Goal: Information Seeking & Learning: Learn about a topic

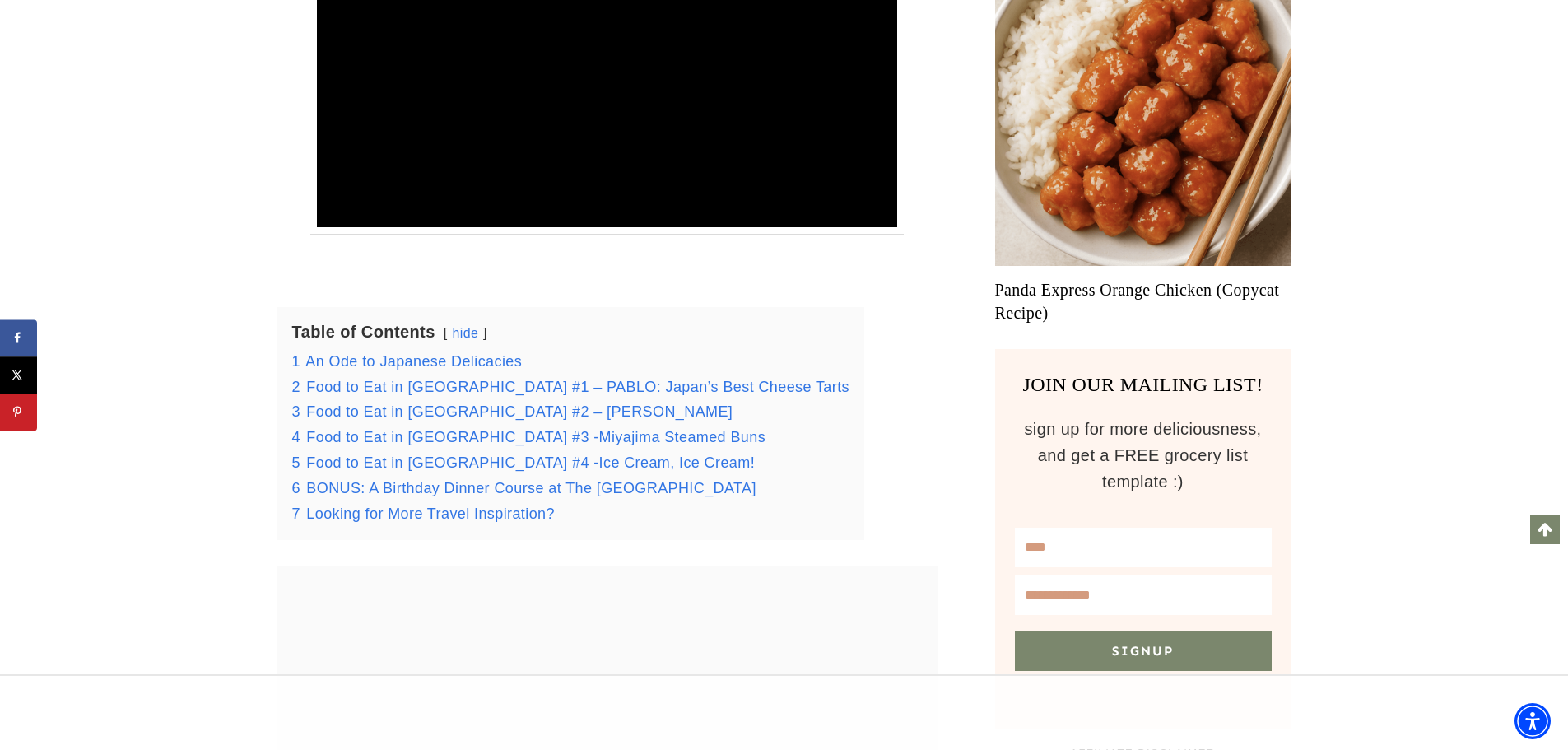
scroll to position [1126, 0]
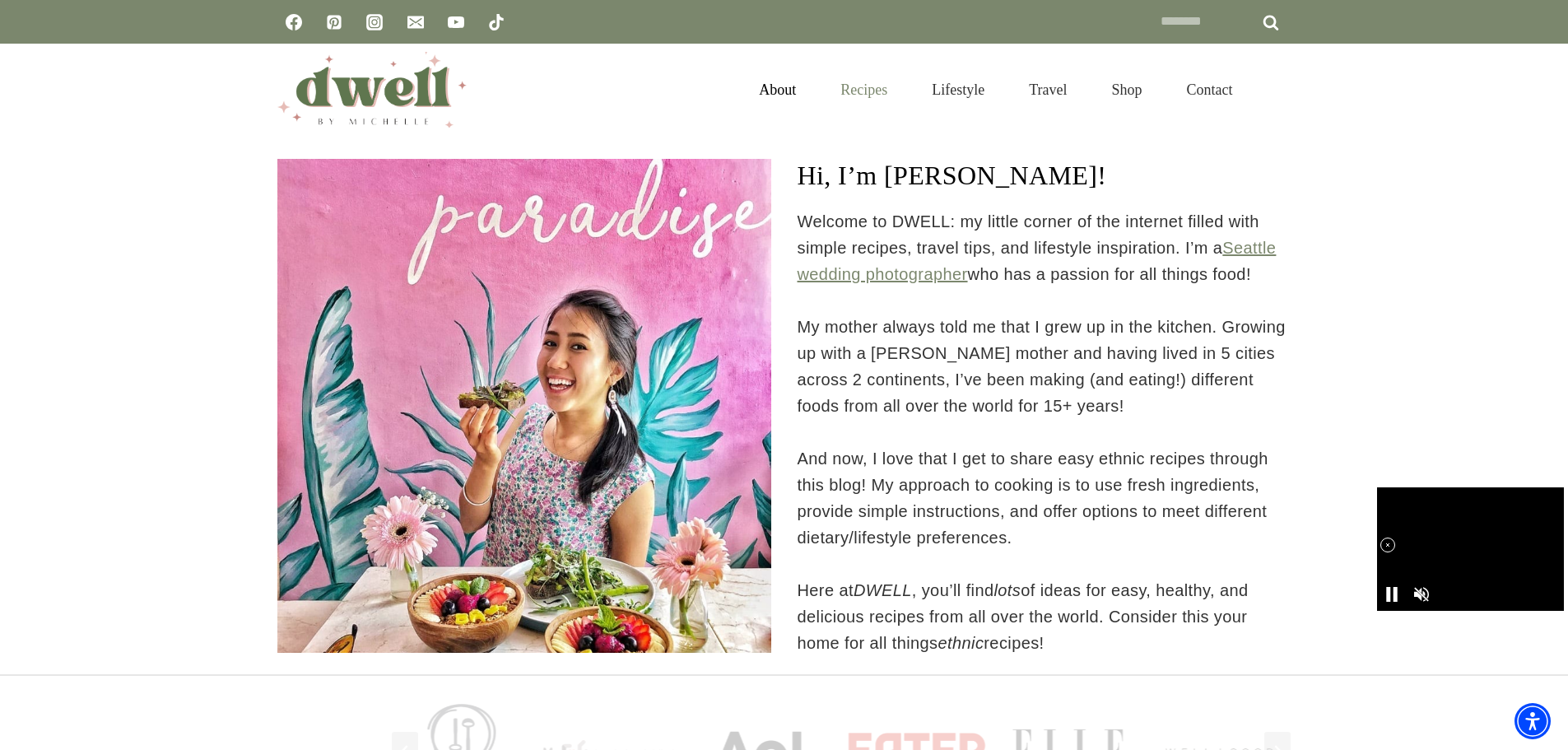
click at [848, 92] on link "Recipes" at bounding box center [863, 89] width 91 height 54
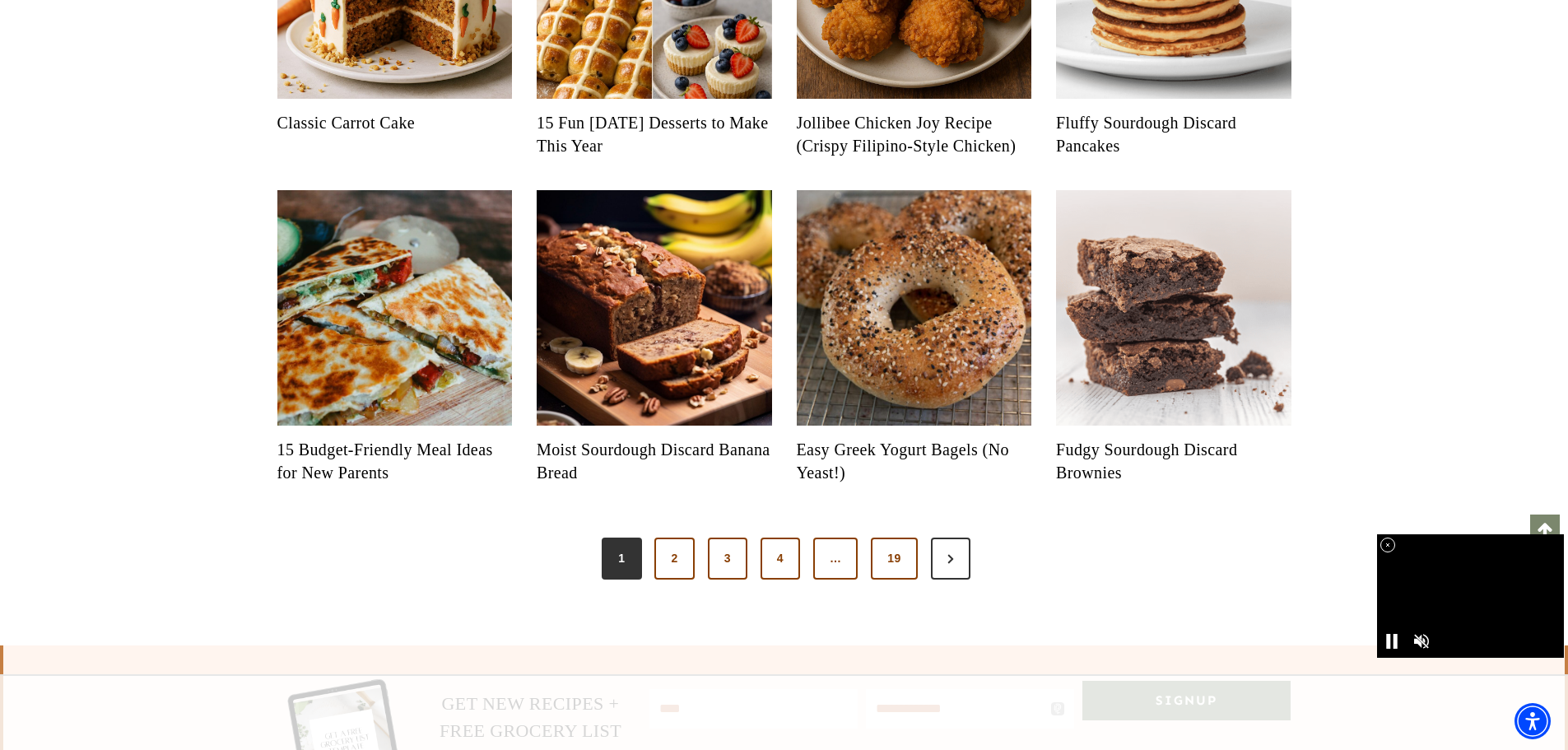
click at [947, 565] on icon "Posts pagination" at bounding box center [950, 559] width 7 height 11
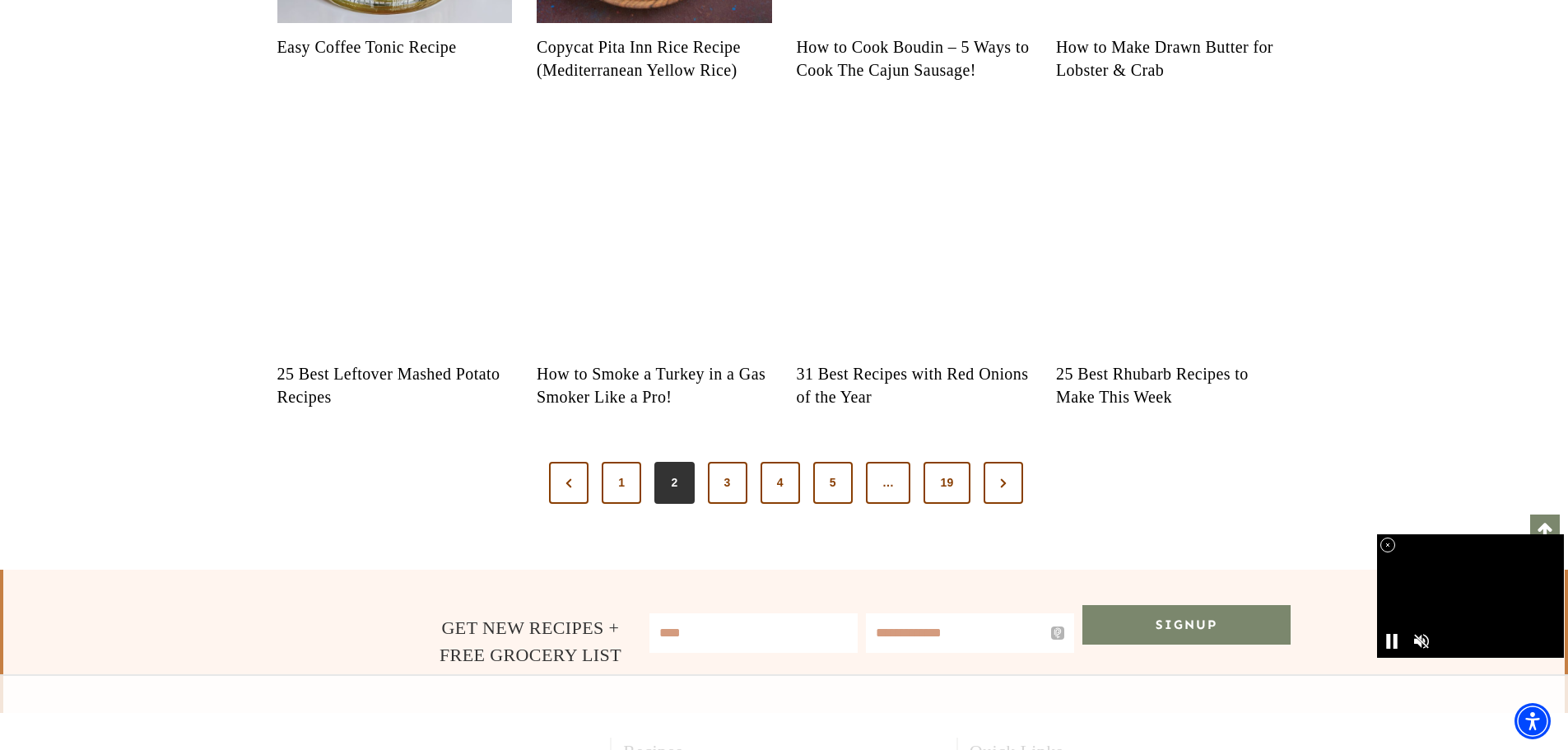
scroll to position [1647, 0]
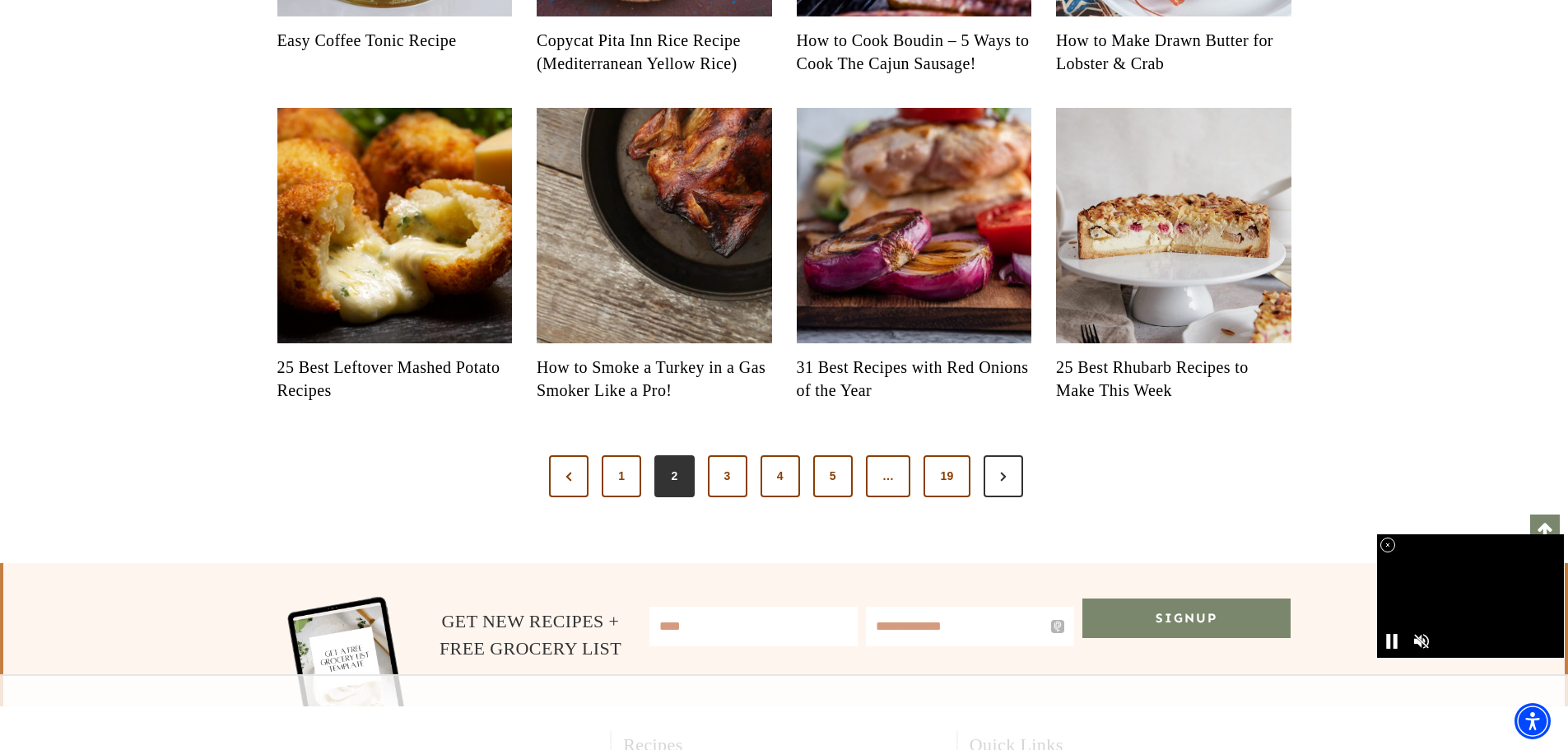
click at [994, 498] on link "Next Page" at bounding box center [1004, 477] width 40 height 43
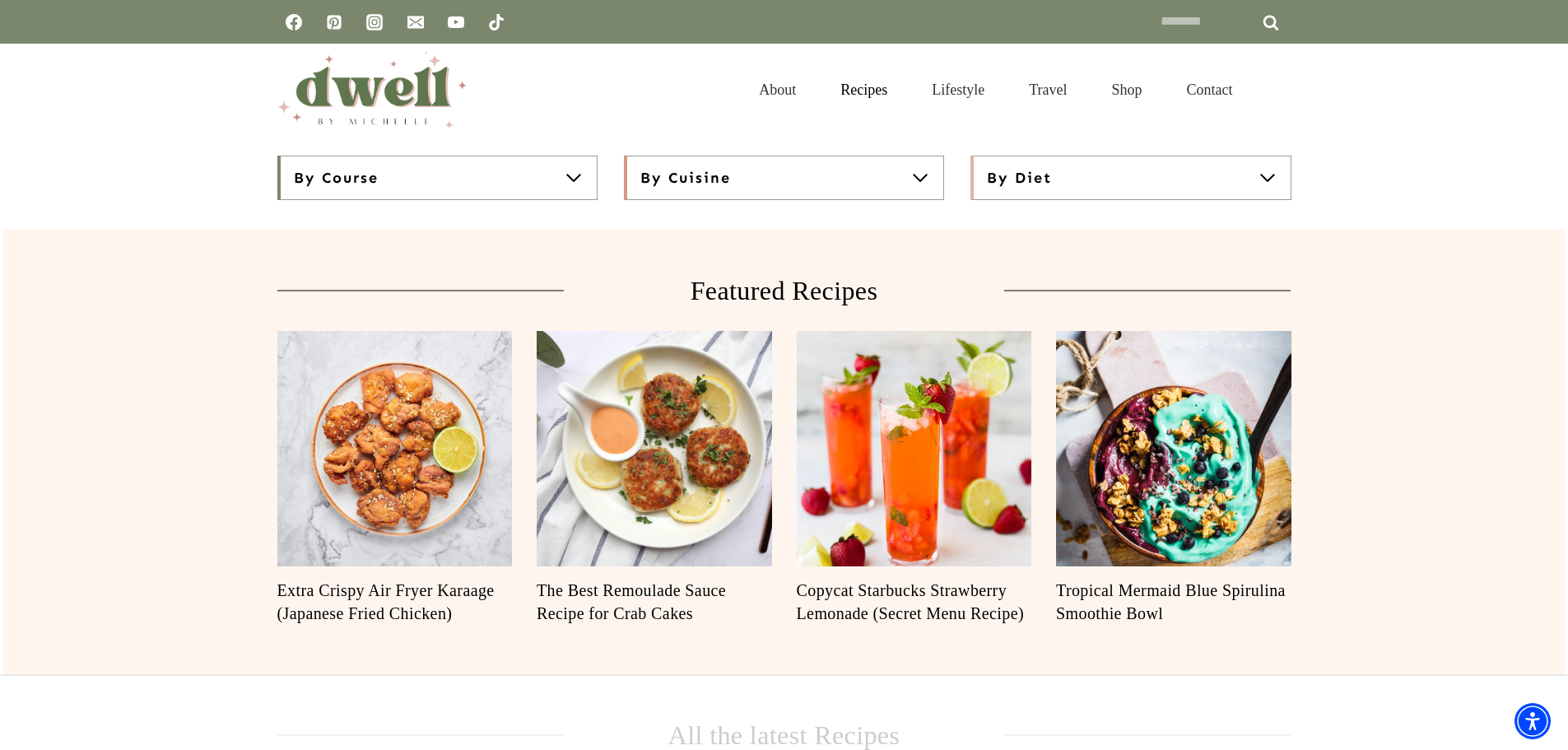
click at [705, 187] on span "By Cuisine" at bounding box center [686, 178] width 90 height 20
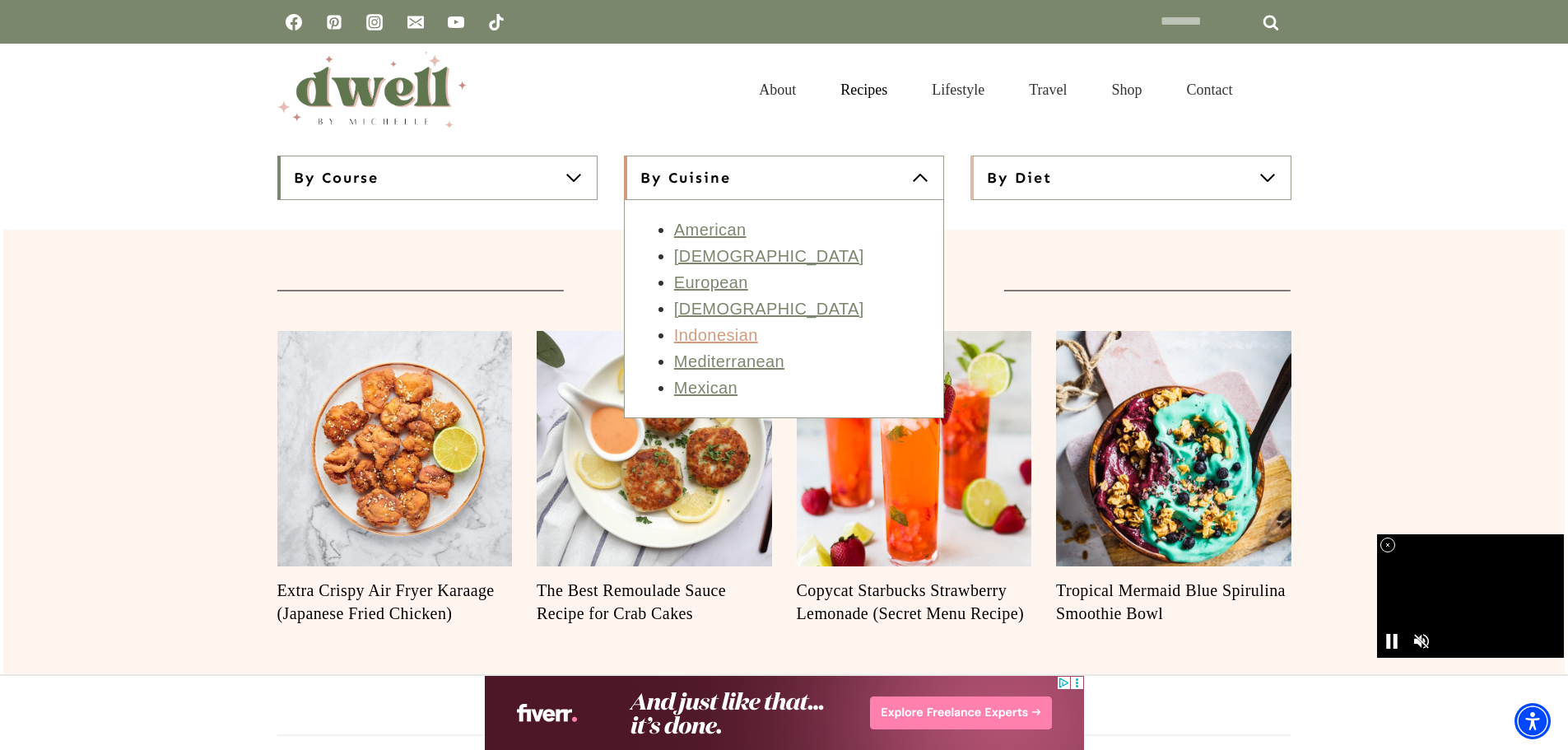
click at [715, 337] on link "Indonesian" at bounding box center [716, 335] width 84 height 18
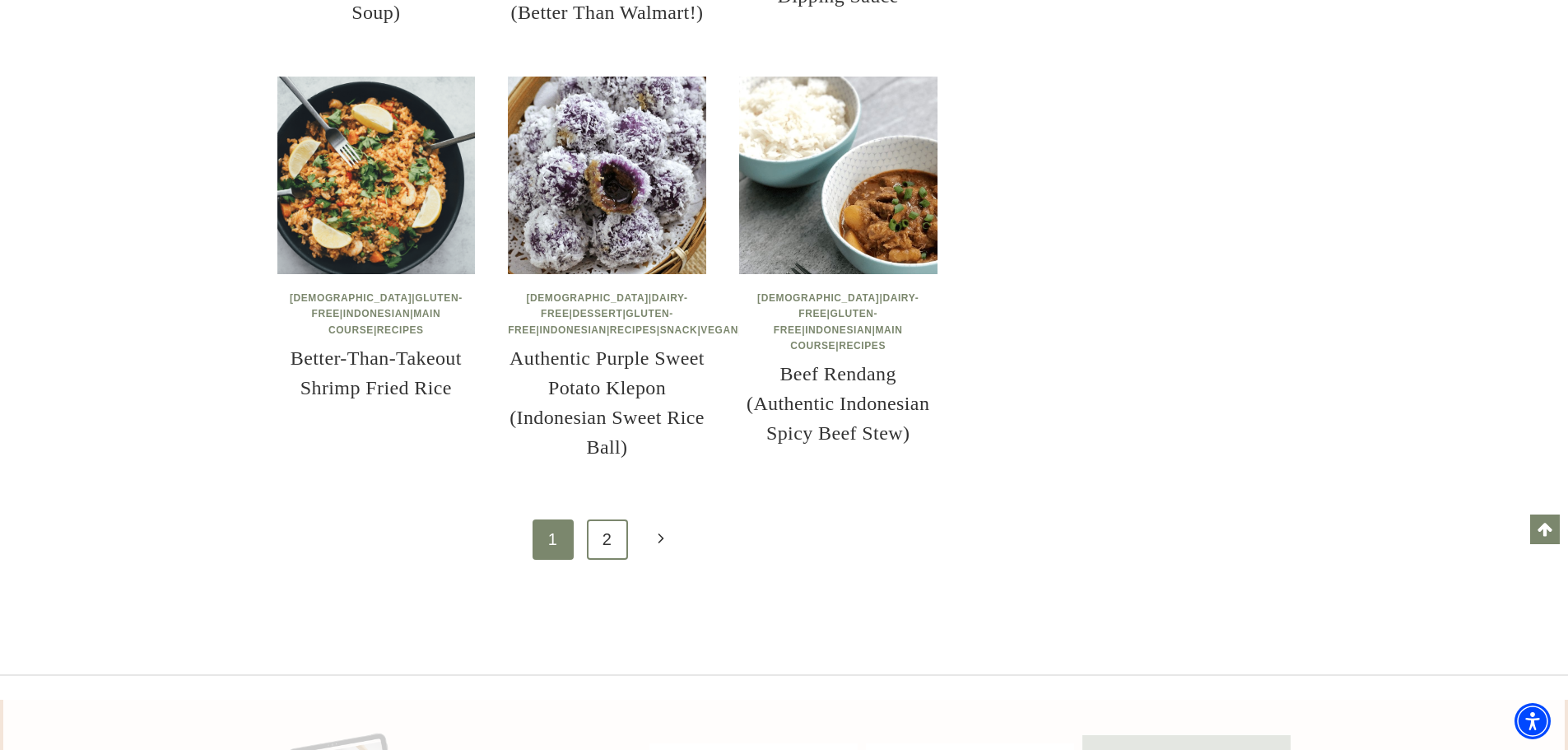
click at [603, 560] on link "2" at bounding box center [608, 539] width 41 height 40
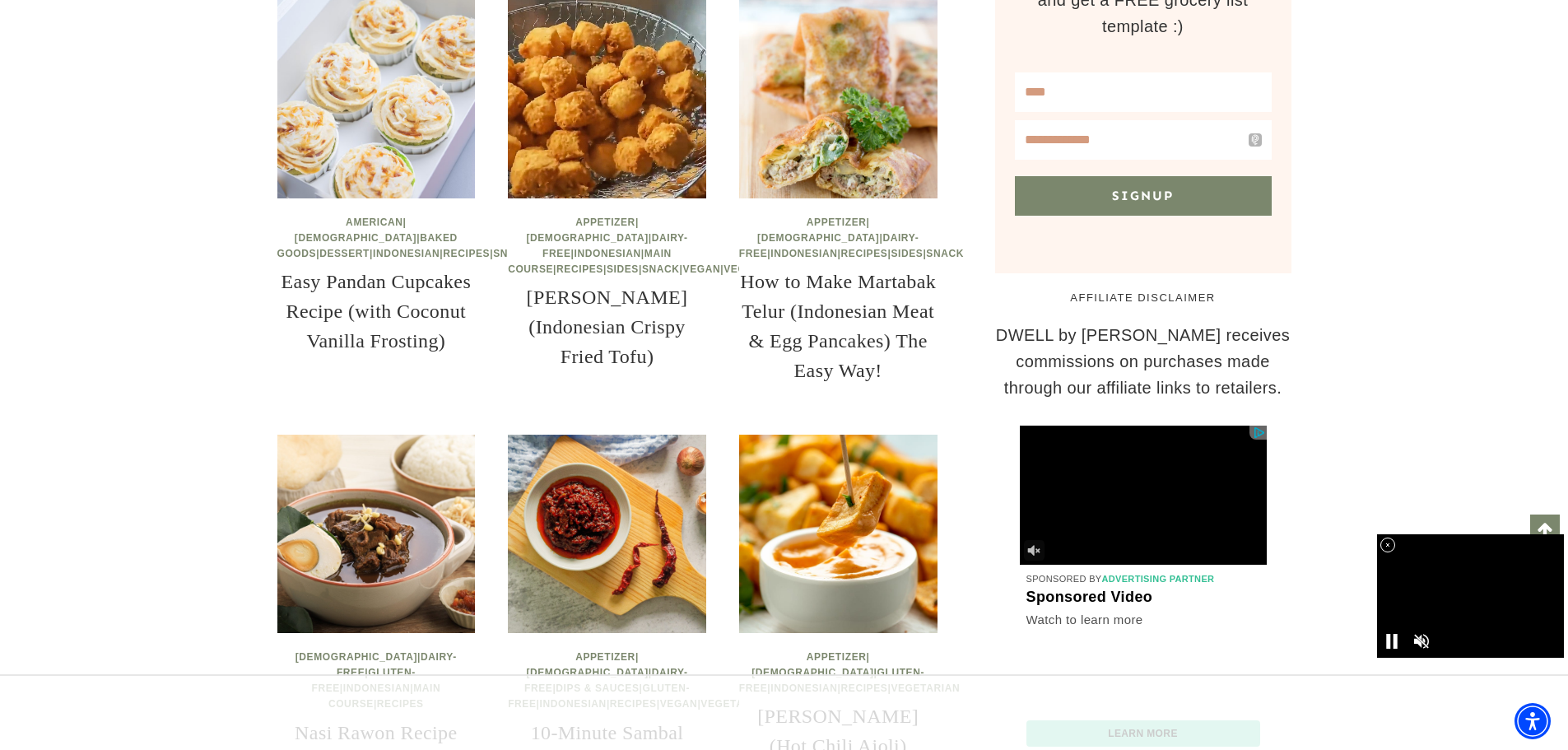
scroll to position [1565, 0]
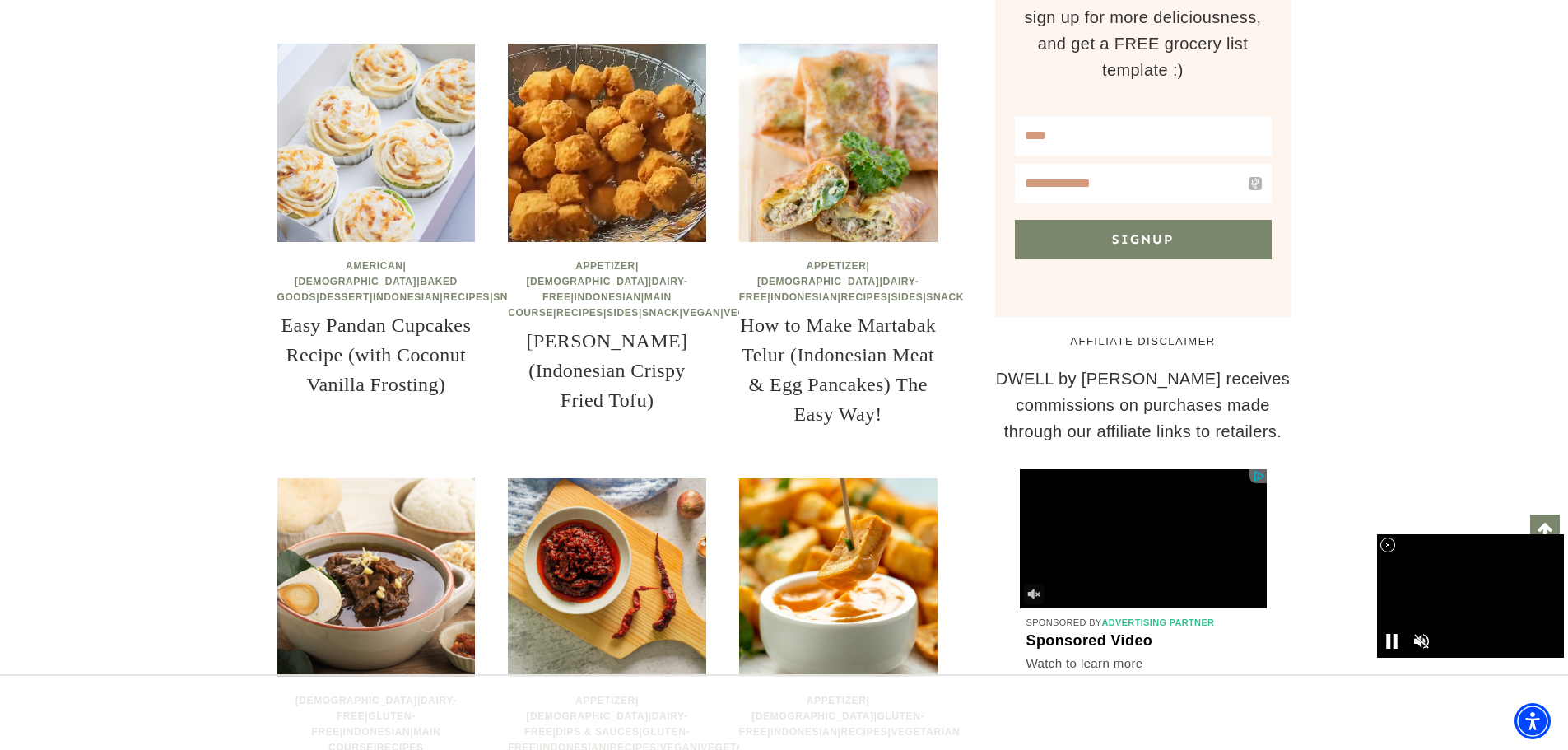
click at [382, 213] on img at bounding box center [376, 142] width 198 height 199
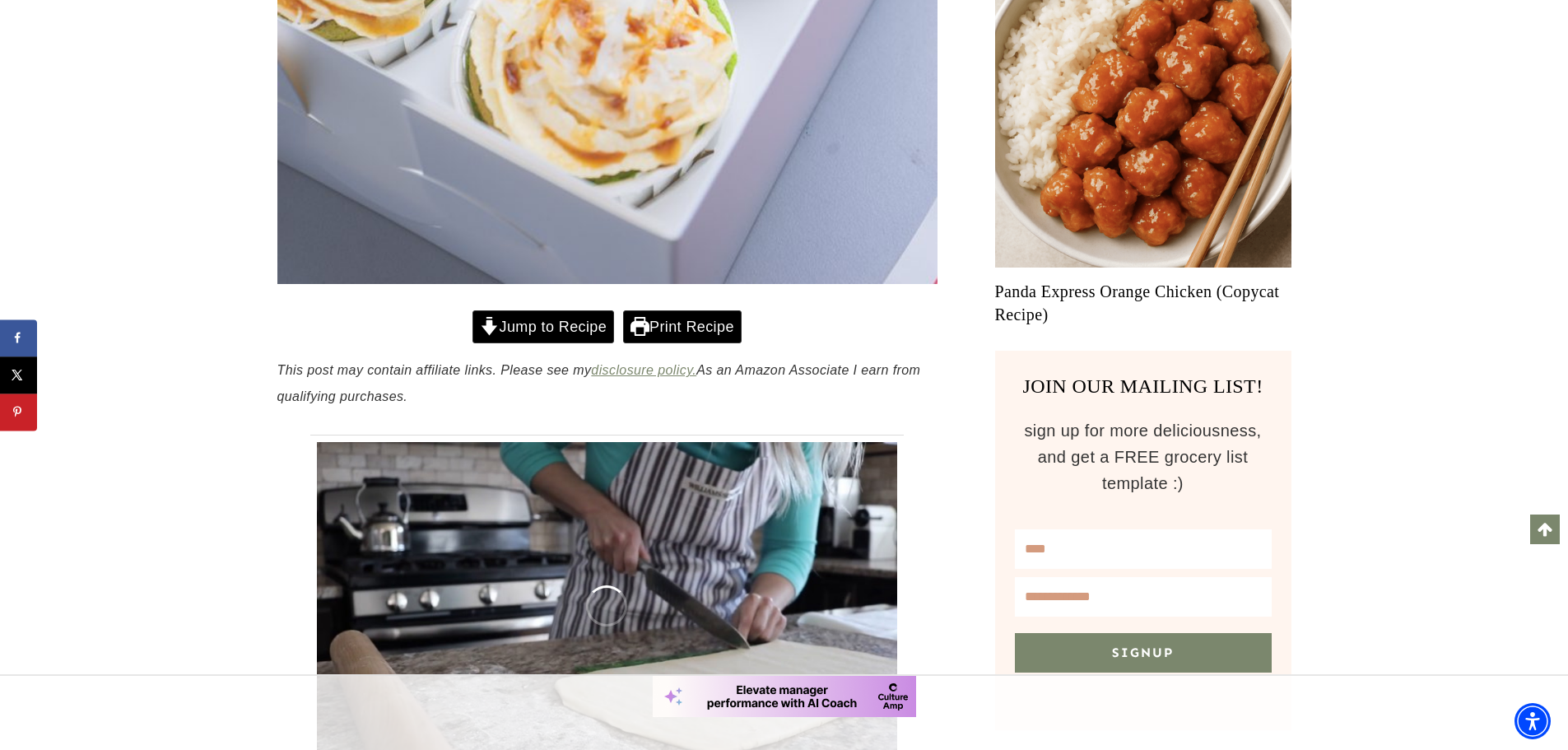
click at [572, 327] on link "Jump to Recipe" at bounding box center [543, 327] width 142 height 34
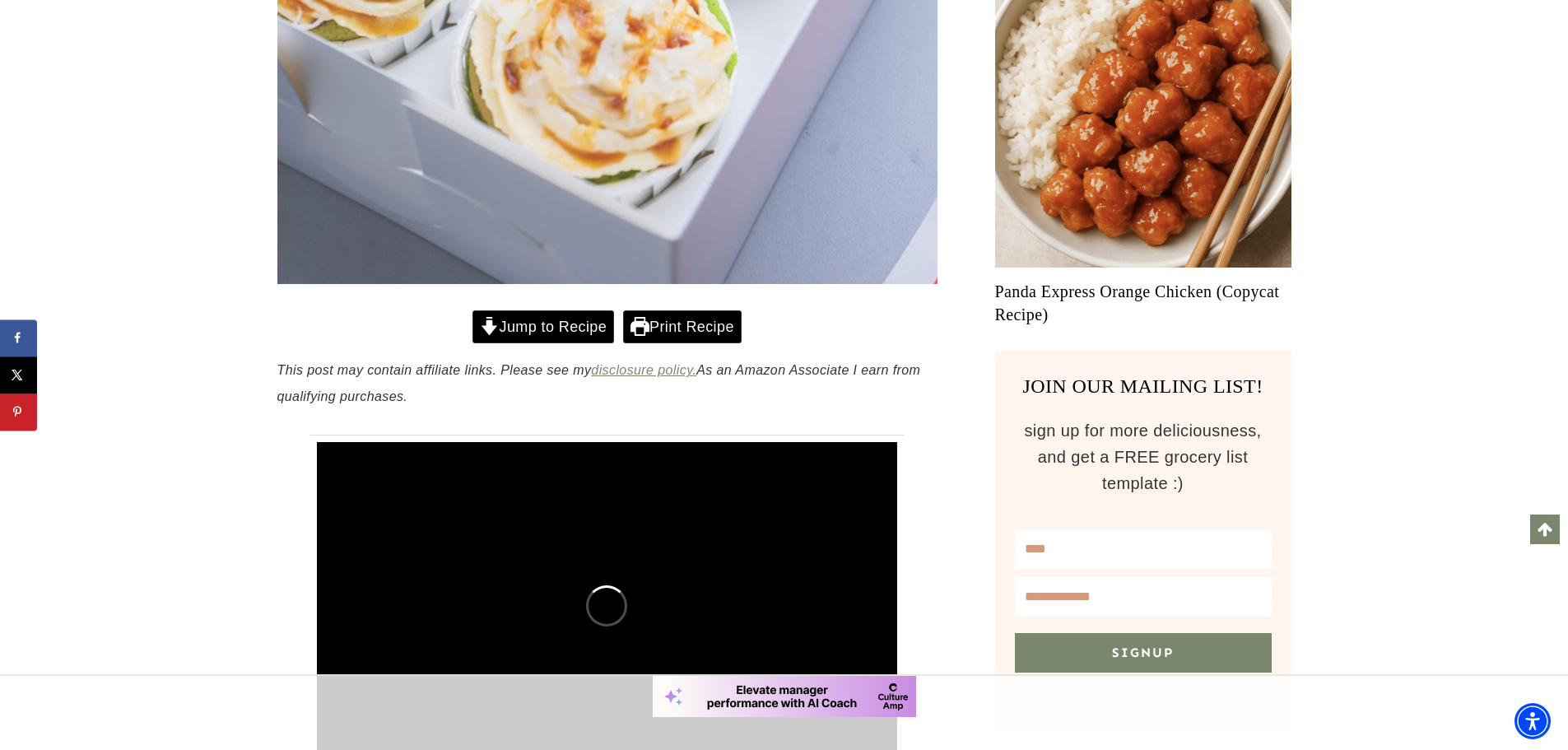
scroll to position [7230, 0]
